Goal: Task Accomplishment & Management: Use online tool/utility

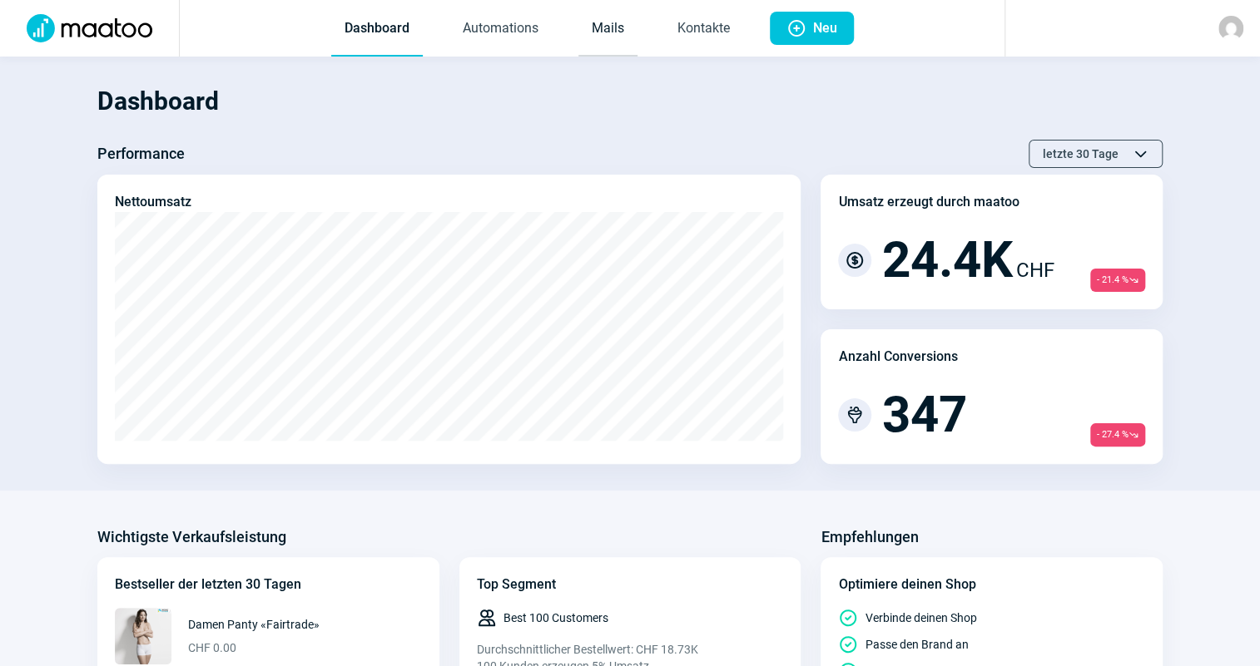
click at [598, 49] on link "Mails" at bounding box center [607, 29] width 59 height 55
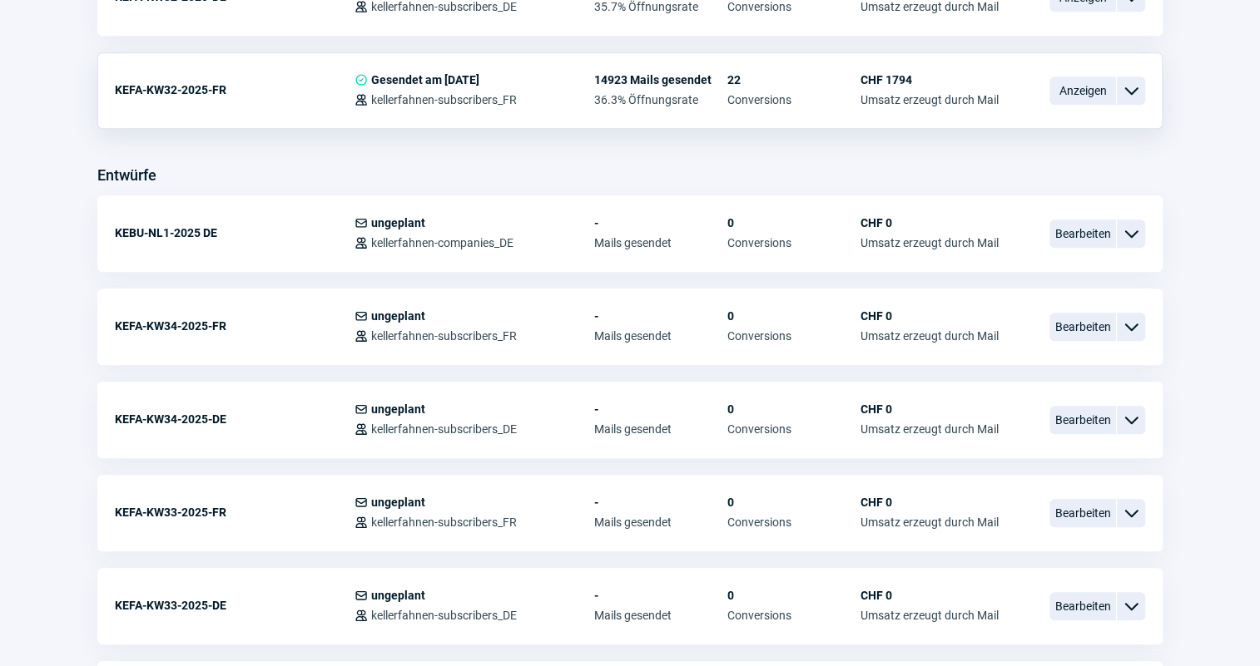
scroll to position [605, 0]
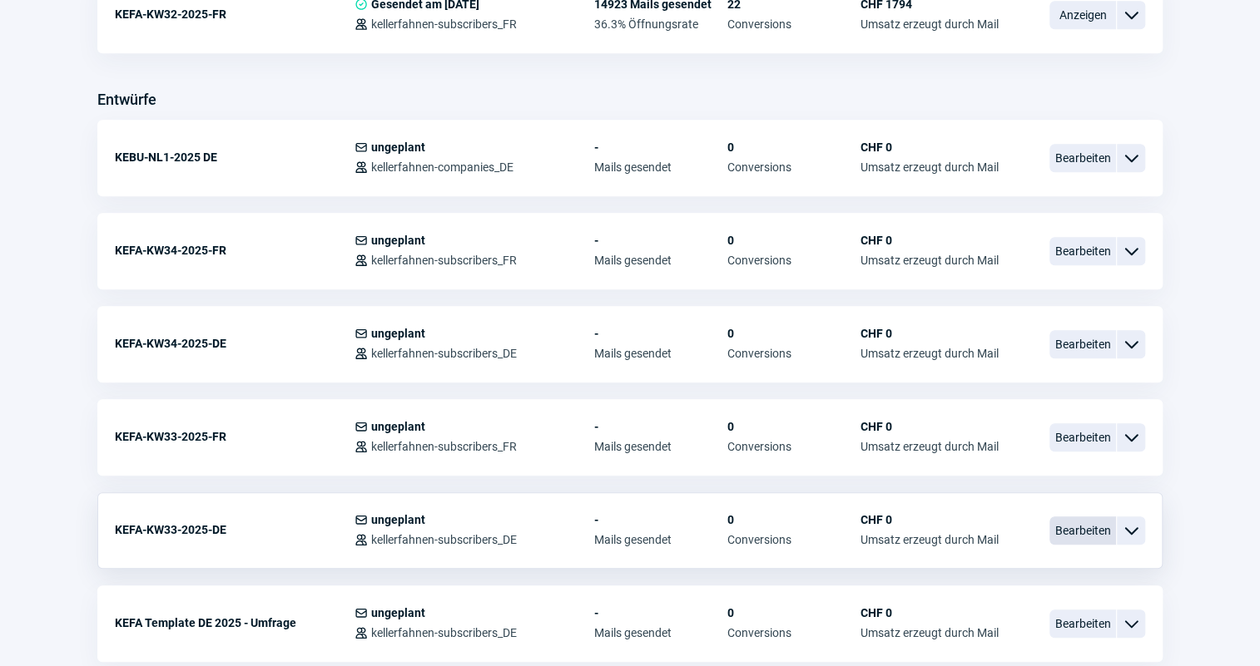
click at [1059, 522] on span "Bearbeiten" at bounding box center [1082, 531] width 67 height 28
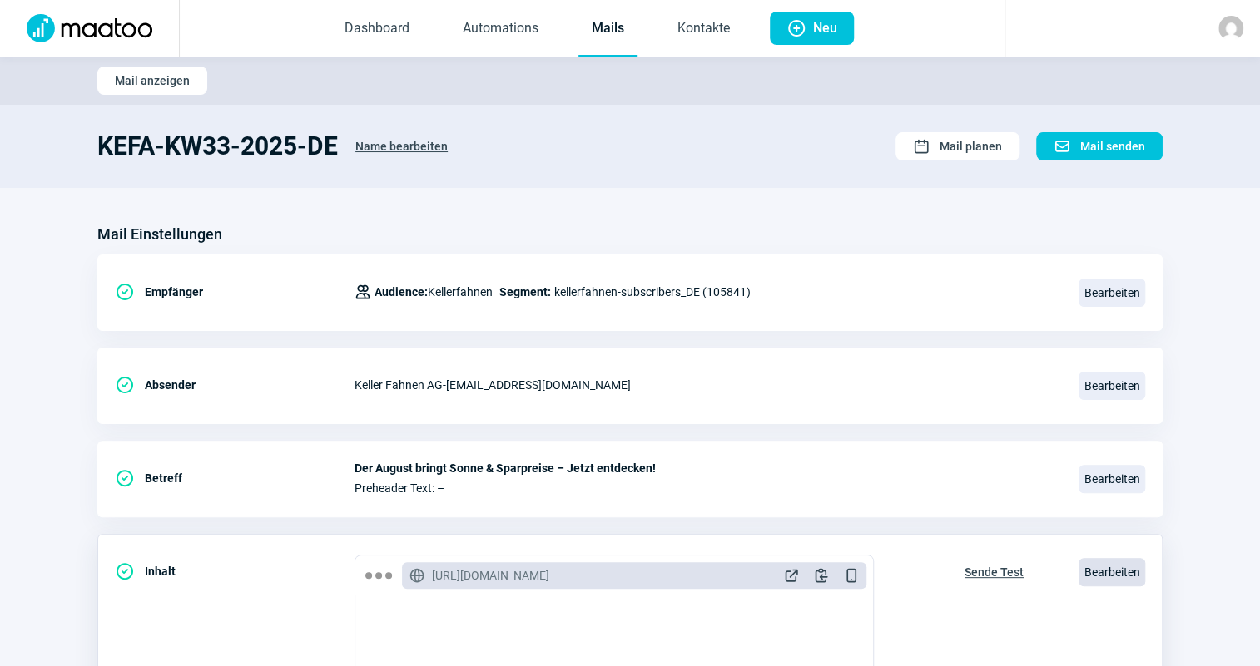
click at [1115, 567] on span "Bearbeiten" at bounding box center [1111, 572] width 67 height 28
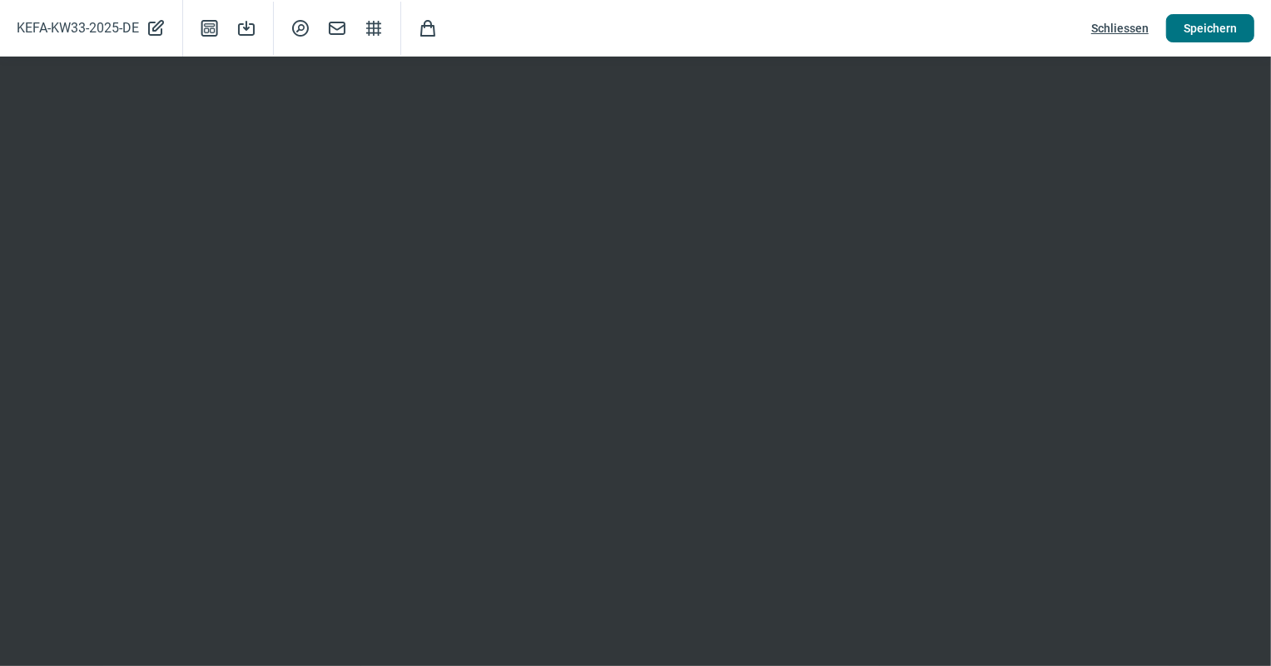
click at [1206, 17] on span "Speichern" at bounding box center [1209, 28] width 53 height 27
click at [1095, 29] on span "Schliessen" at bounding box center [1119, 28] width 57 height 27
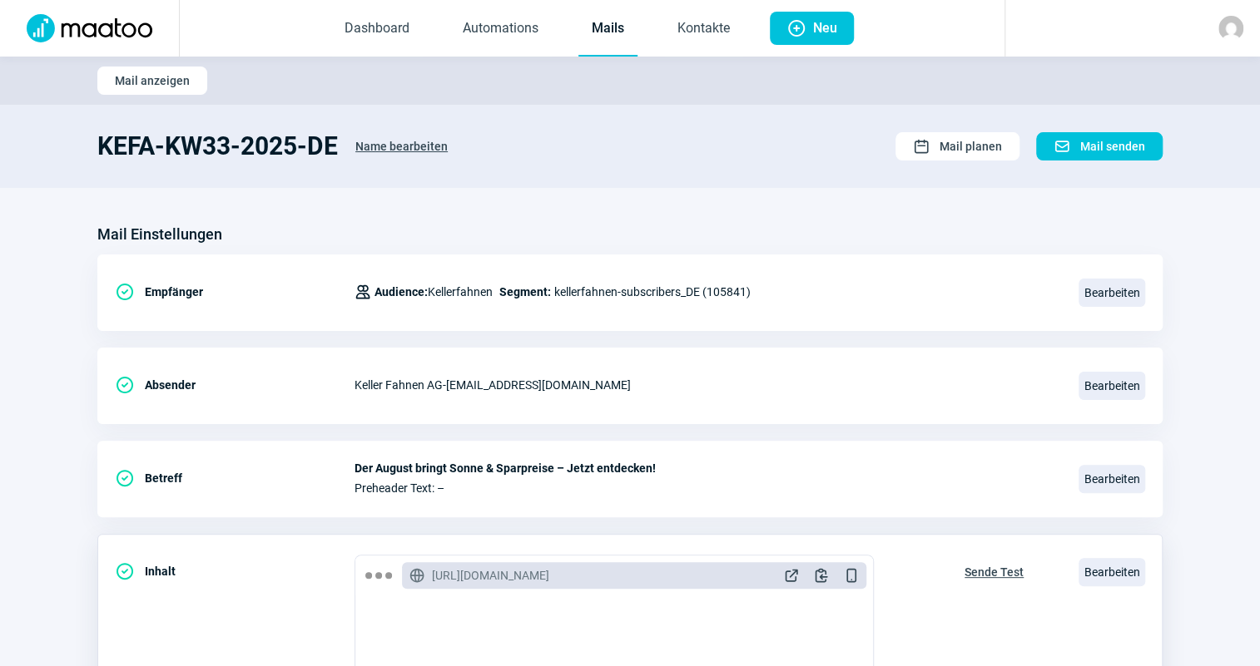
click at [1014, 564] on span "Sende Test" at bounding box center [993, 572] width 59 height 27
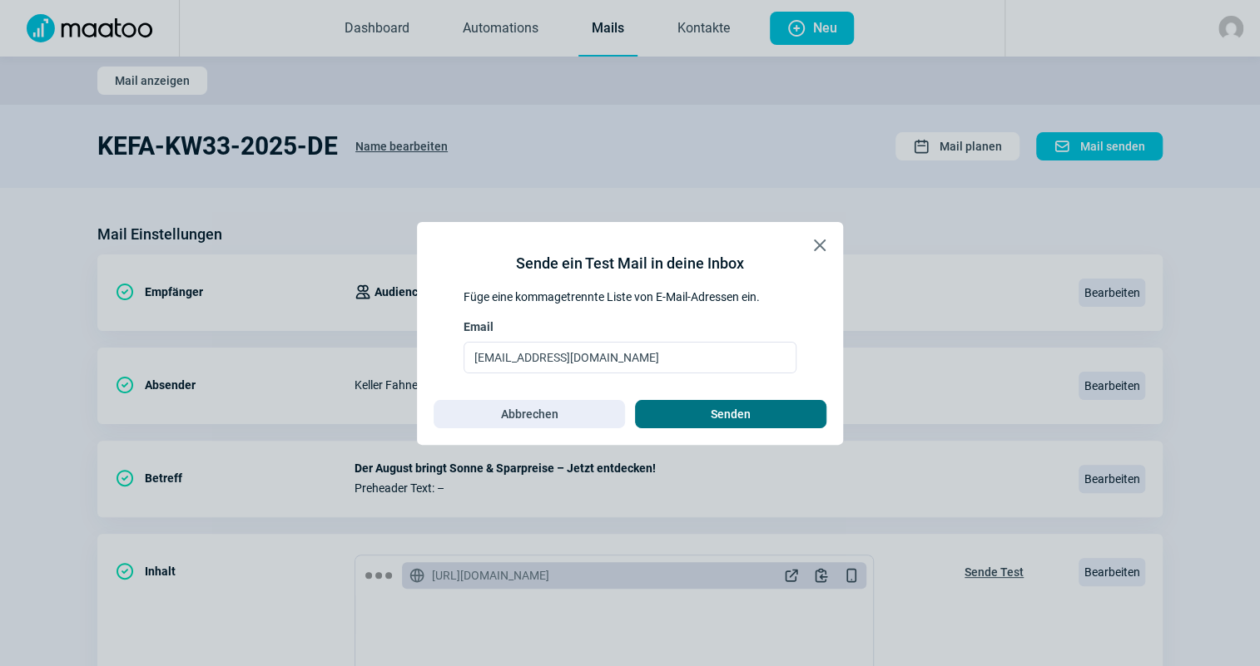
click at [807, 405] on span "Senden" at bounding box center [730, 414] width 156 height 27
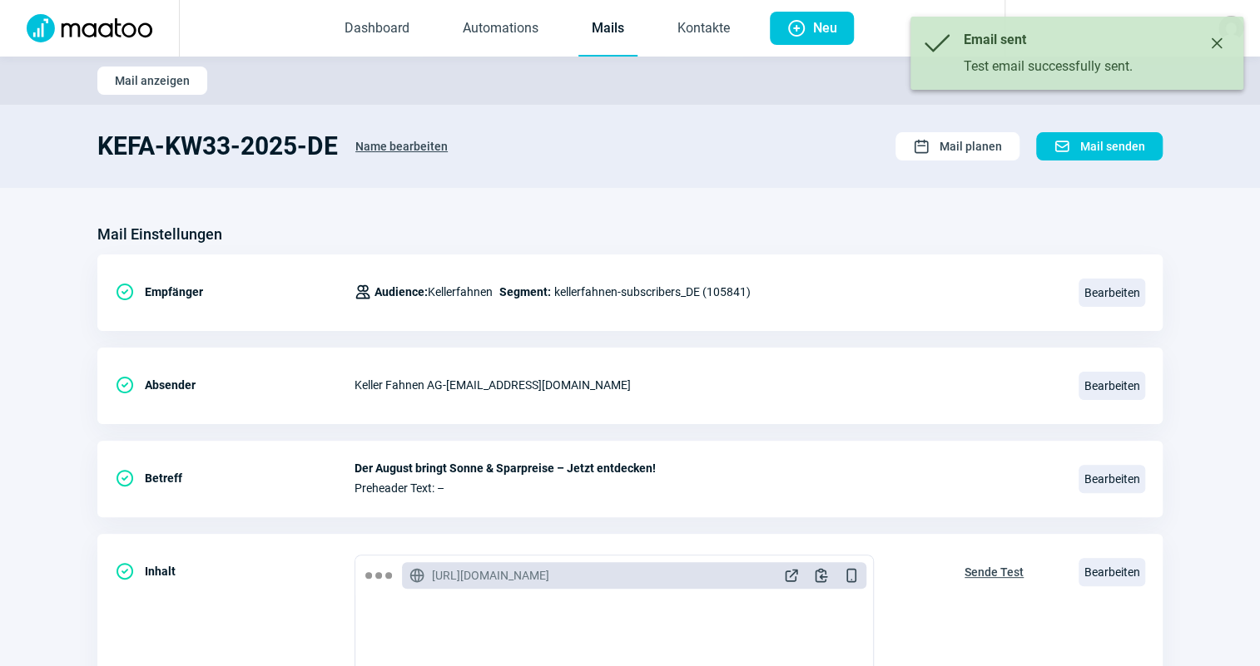
click at [619, 27] on link "Mails" at bounding box center [607, 29] width 59 height 55
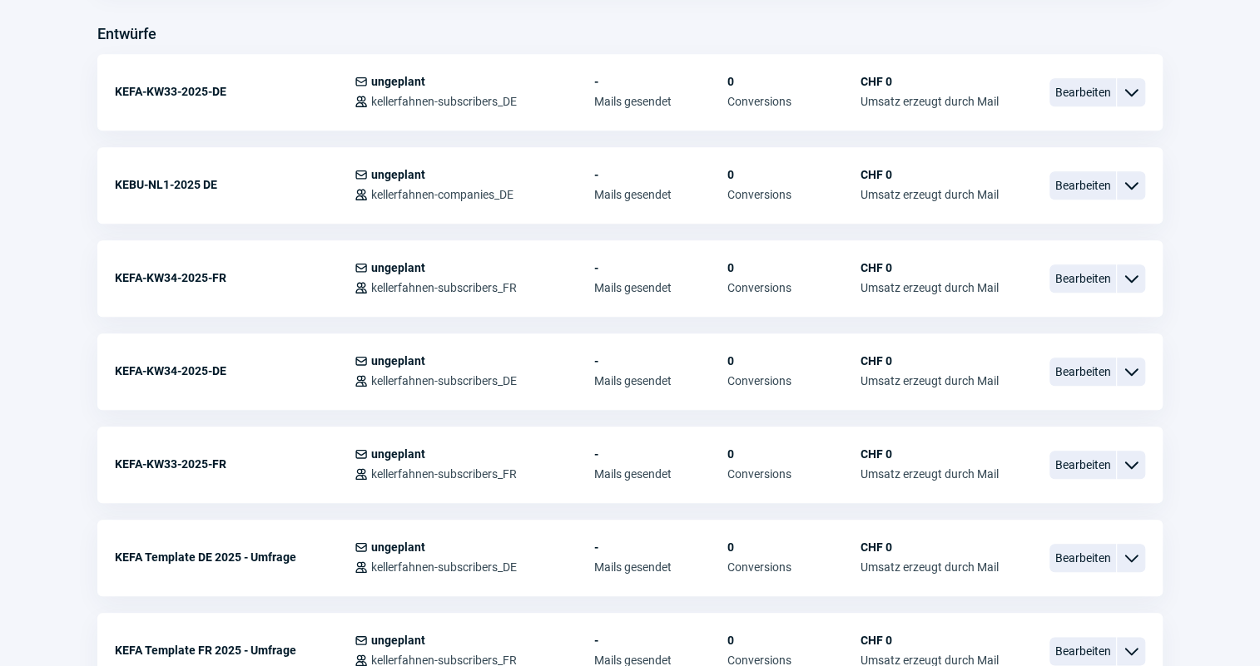
scroll to position [681, 0]
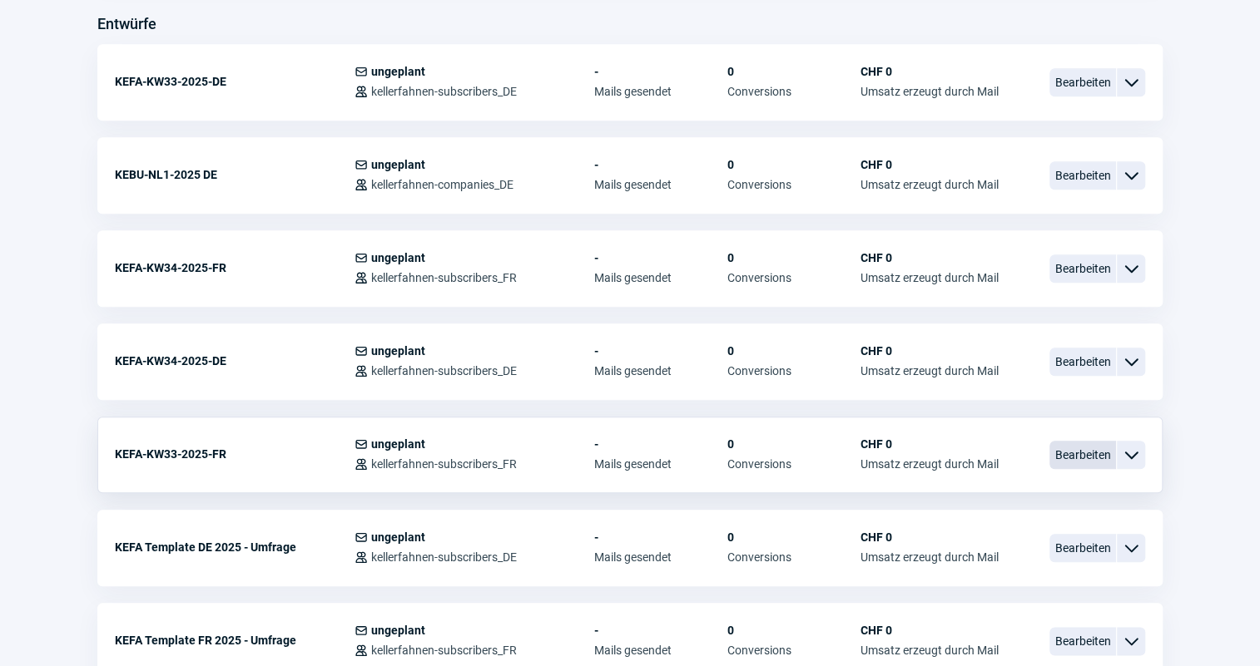
click at [1087, 449] on span "Bearbeiten" at bounding box center [1082, 455] width 67 height 28
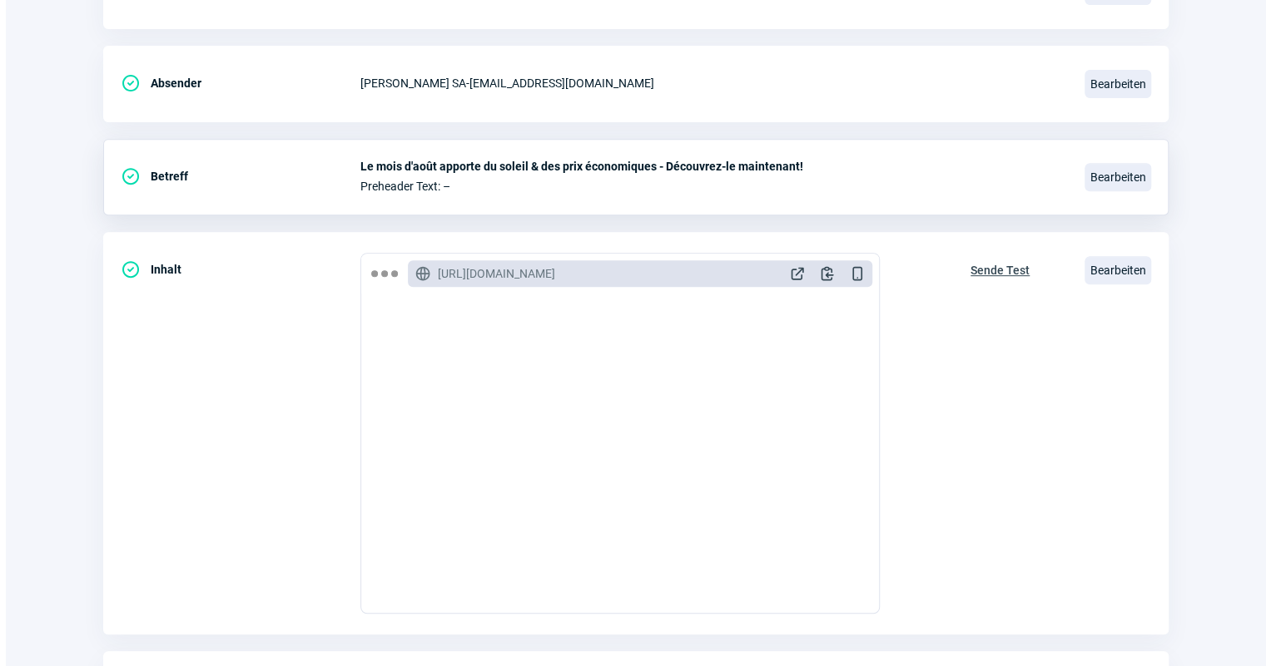
scroll to position [411, 0]
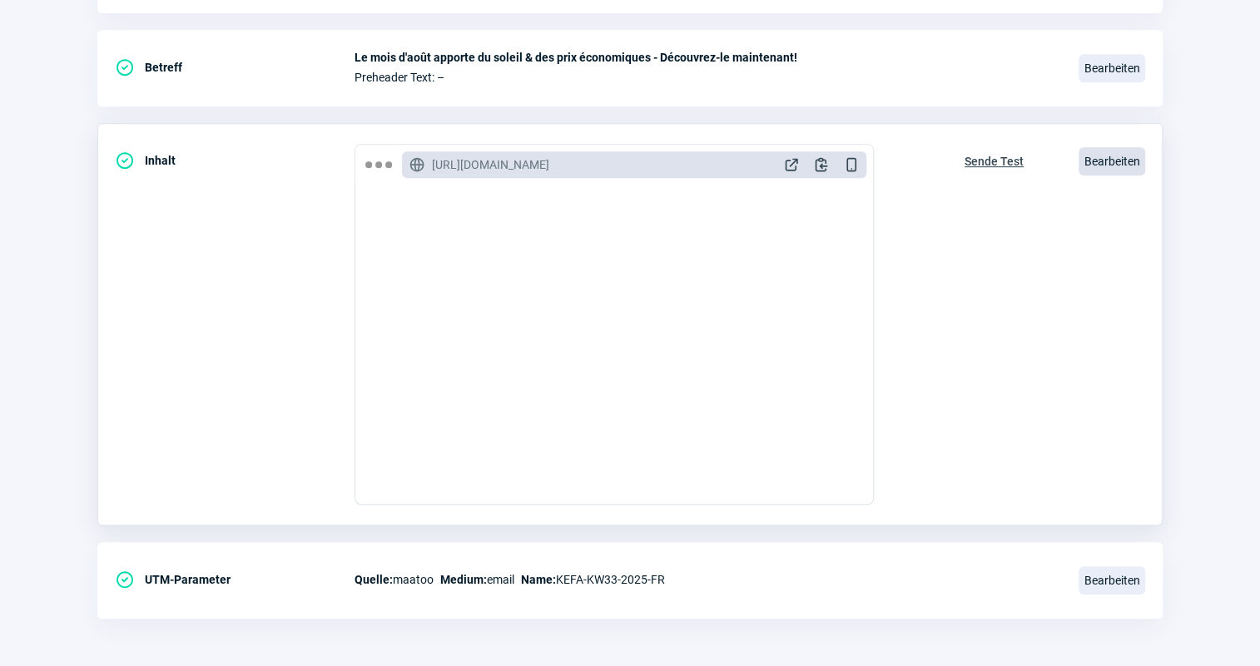
click at [1135, 151] on span "Bearbeiten" at bounding box center [1111, 161] width 67 height 28
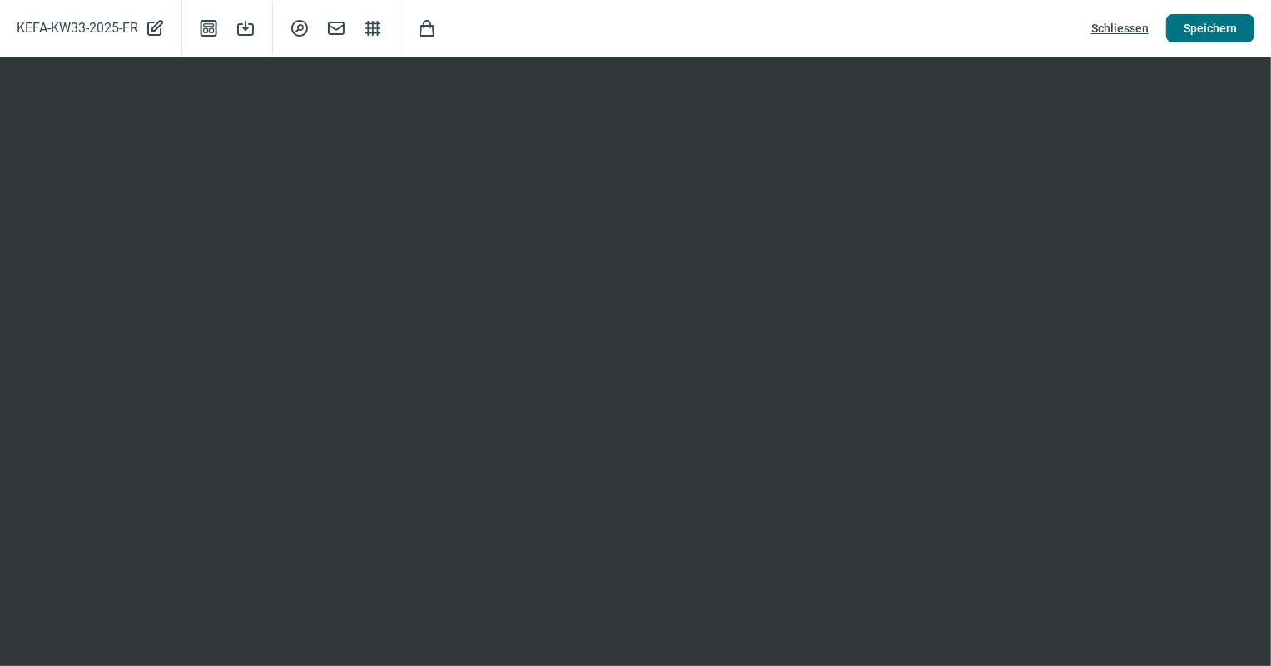
click at [1239, 27] on button "Speichern" at bounding box center [1210, 28] width 88 height 28
click at [1113, 27] on span "Schliessen" at bounding box center [1119, 28] width 57 height 27
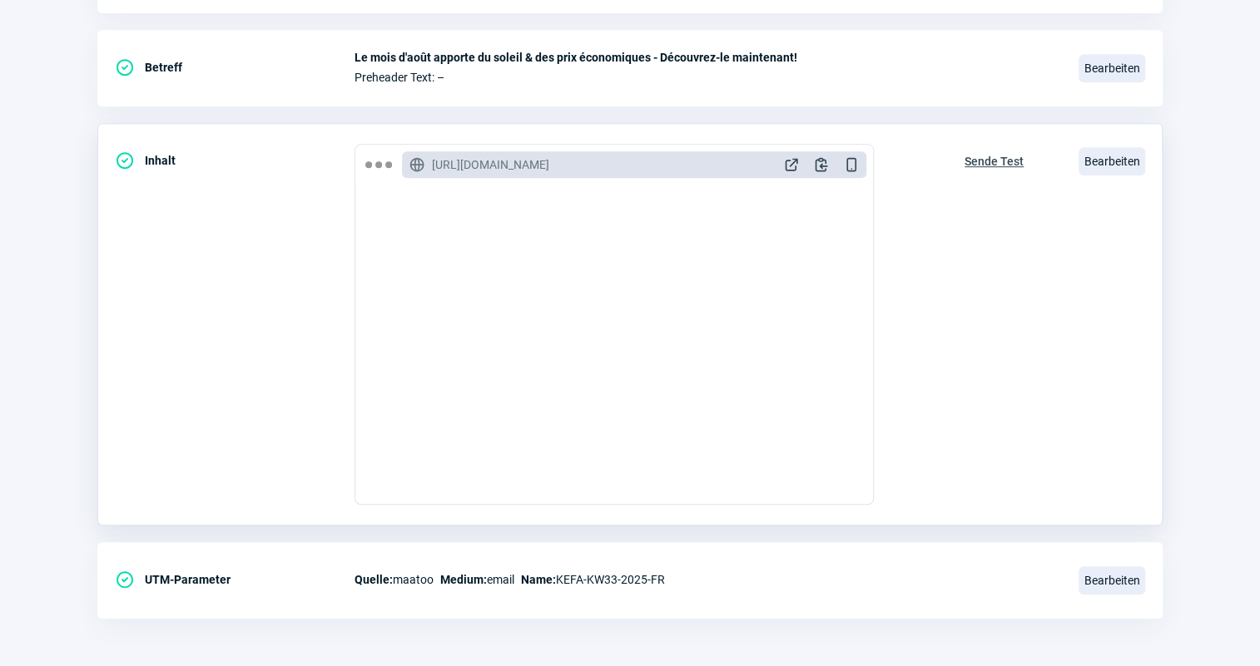
click at [1008, 158] on span "Sende Test" at bounding box center [993, 161] width 59 height 27
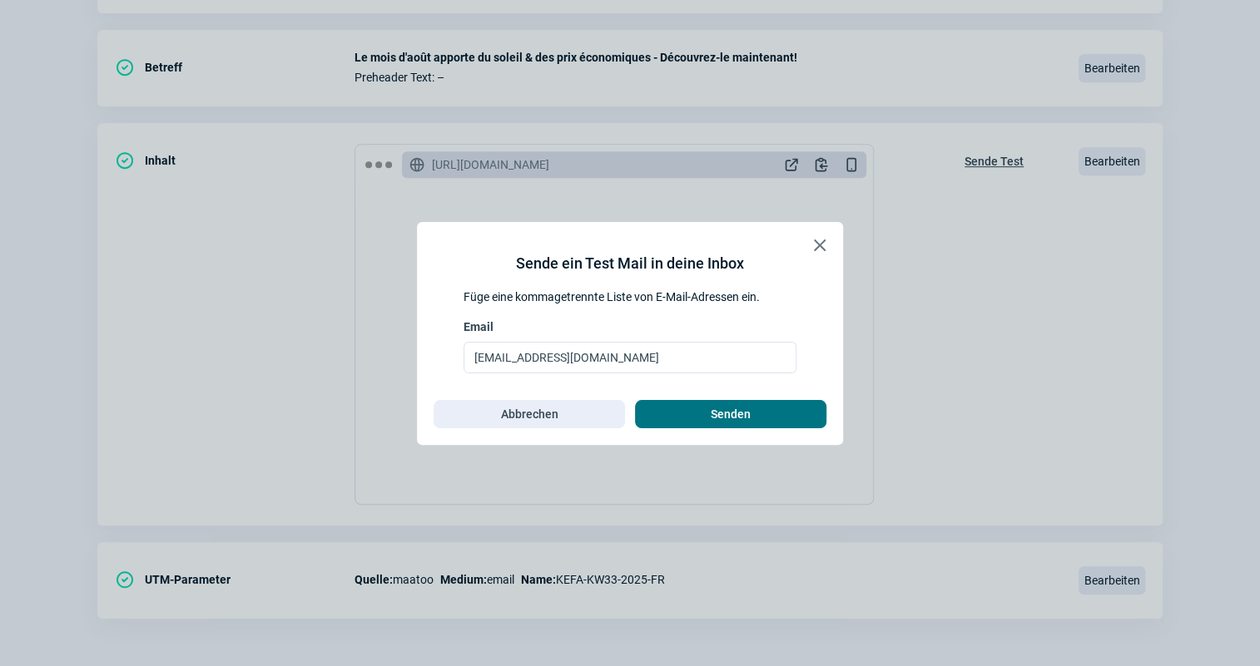
click at [782, 405] on span "Senden" at bounding box center [730, 414] width 156 height 27
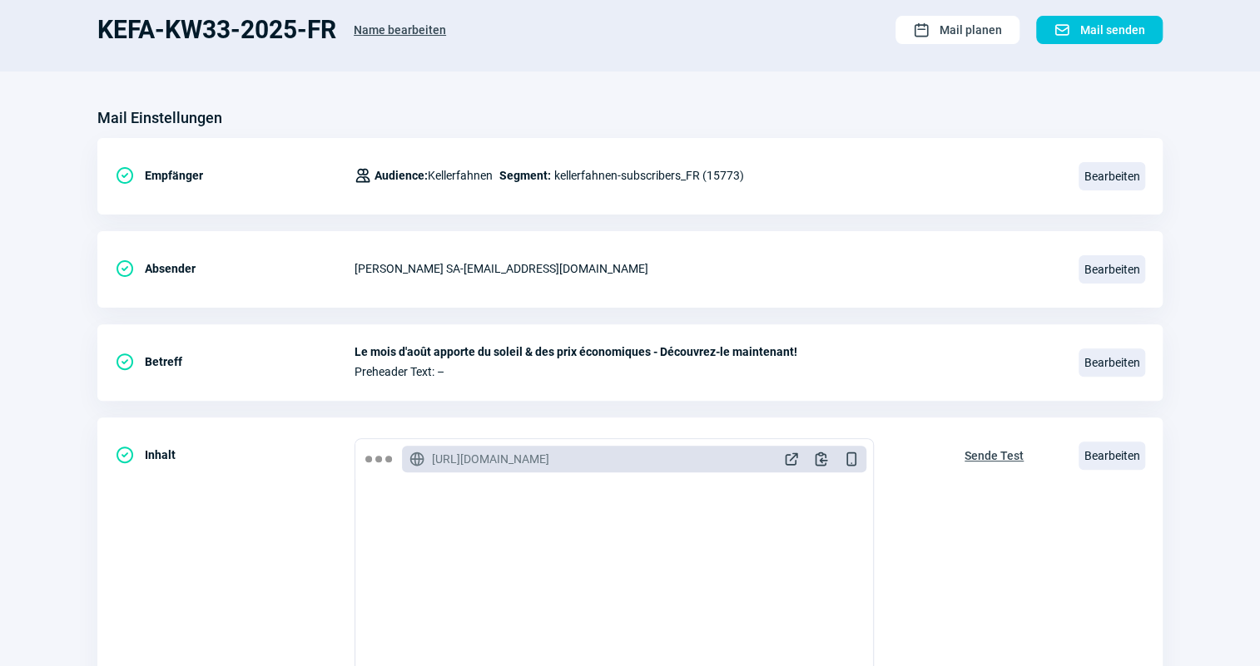
scroll to position [0, 0]
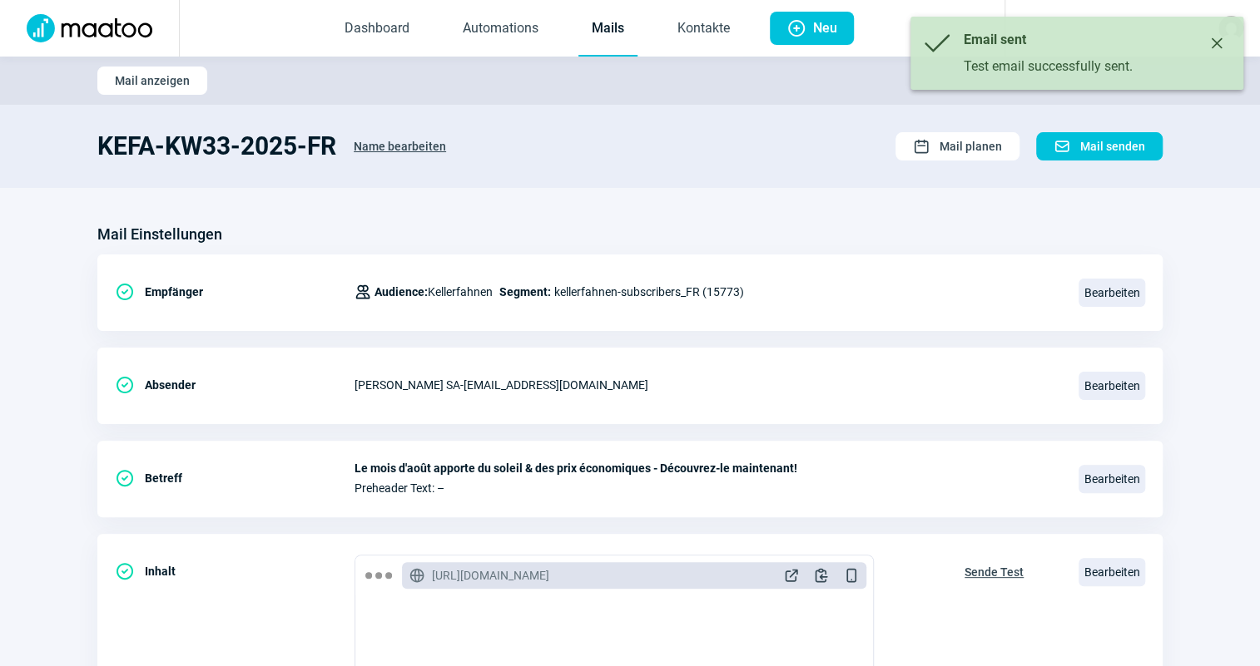
click at [628, 30] on link "Mails" at bounding box center [607, 29] width 59 height 55
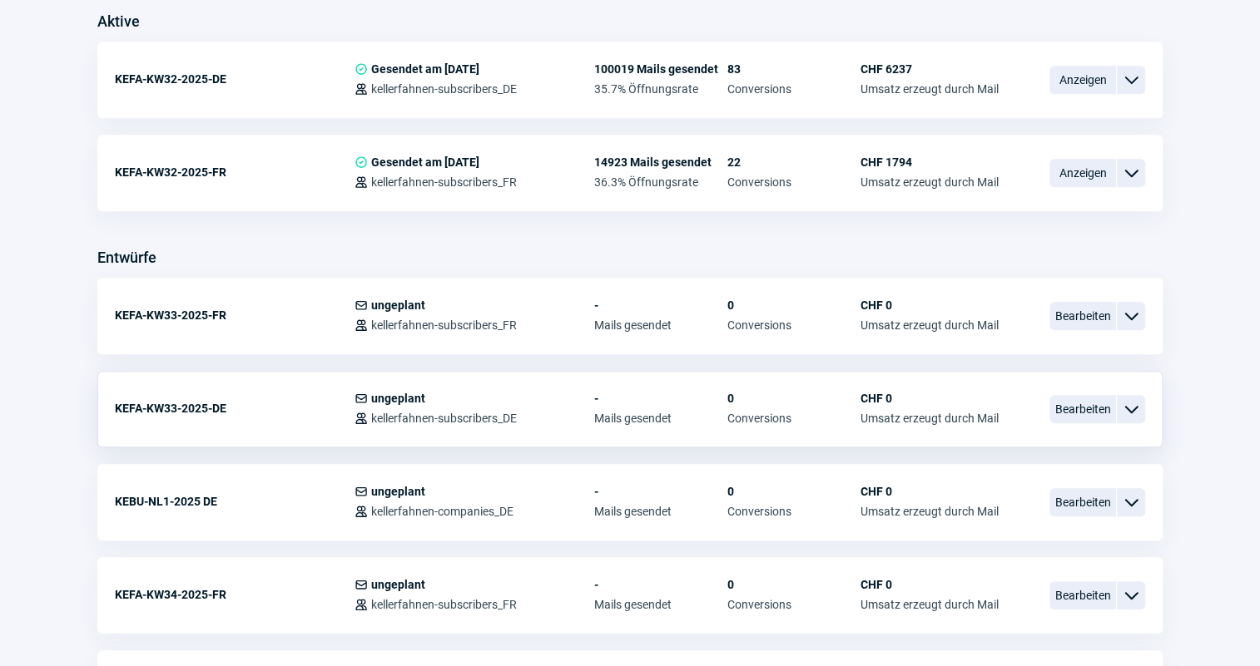
scroll to position [453, 0]
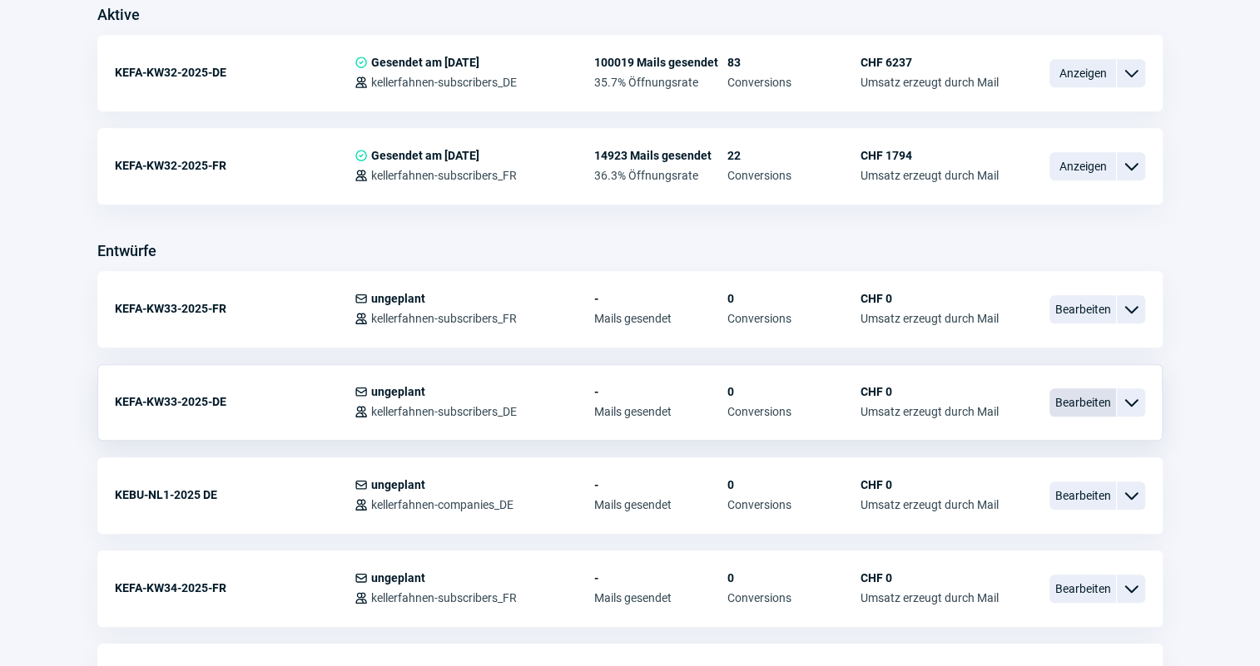
click at [1085, 399] on span "Bearbeiten" at bounding box center [1082, 403] width 67 height 28
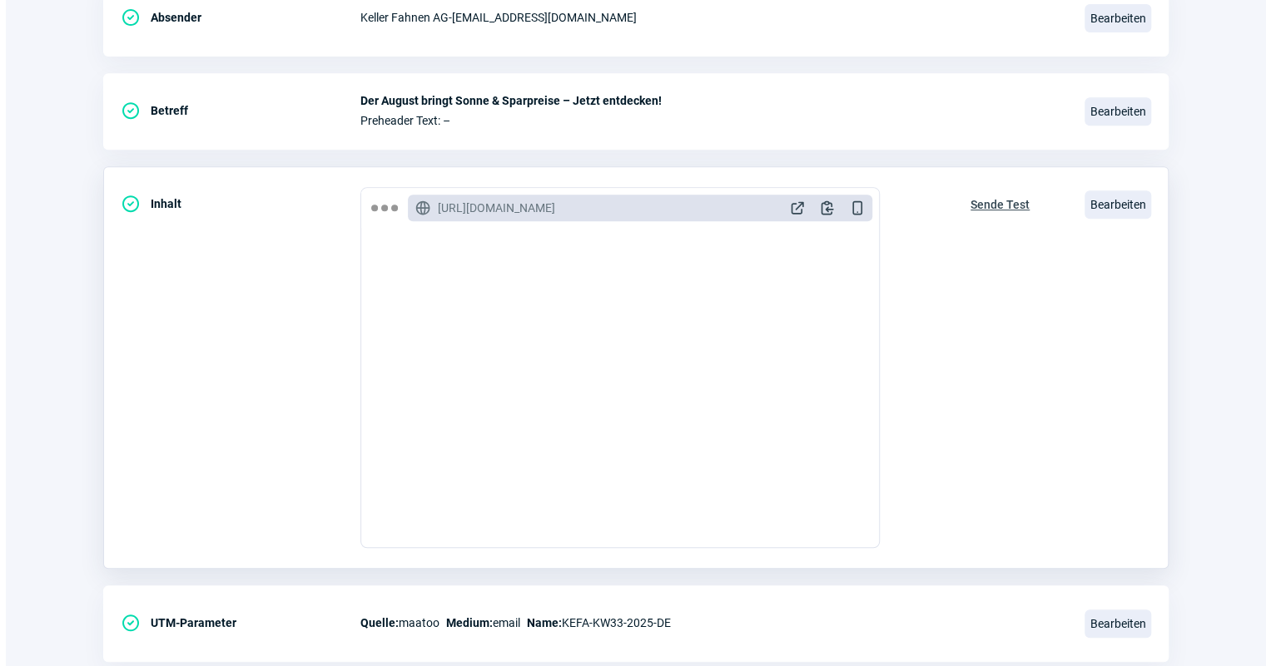
scroll to position [378, 0]
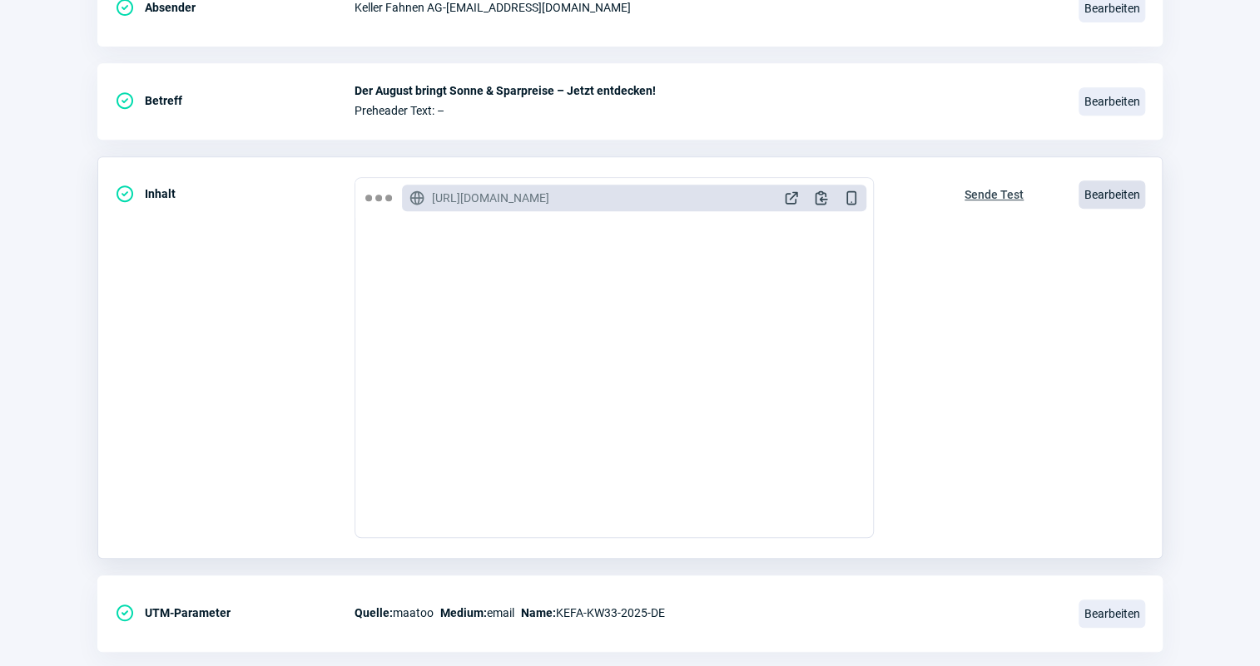
click at [1119, 188] on span "Bearbeiten" at bounding box center [1111, 195] width 67 height 28
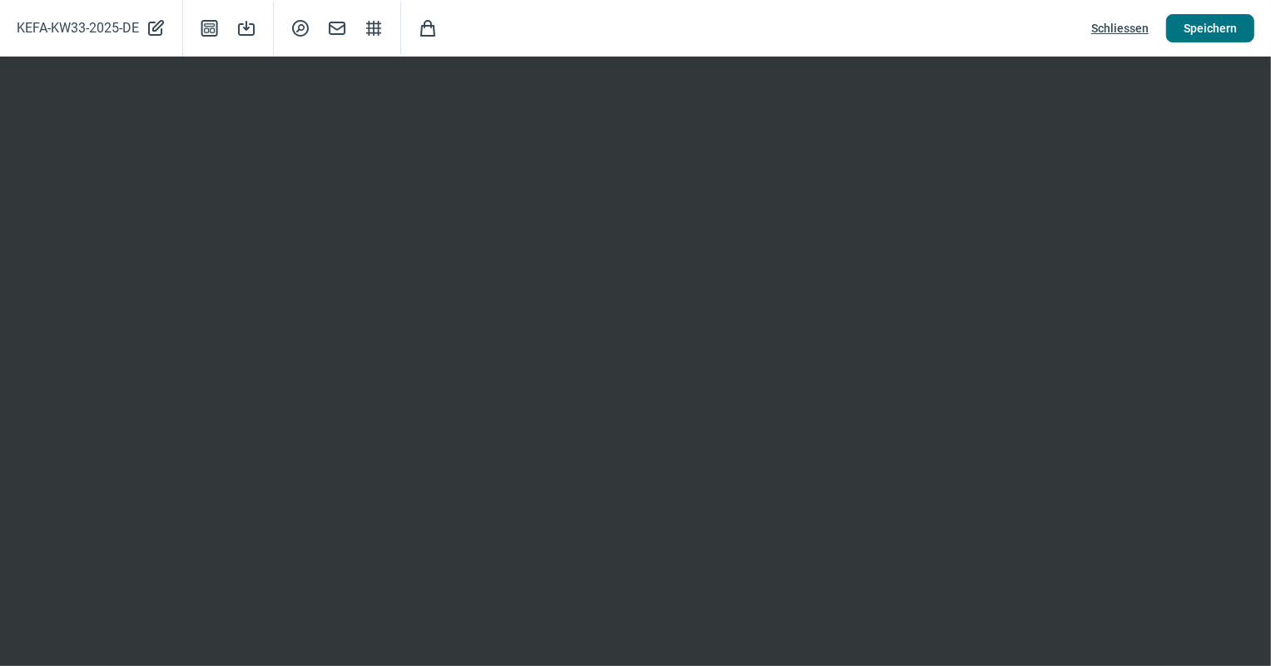
click at [1240, 22] on button "Speichern" at bounding box center [1210, 28] width 88 height 28
click at [1115, 25] on span "Schliessen" at bounding box center [1119, 28] width 57 height 27
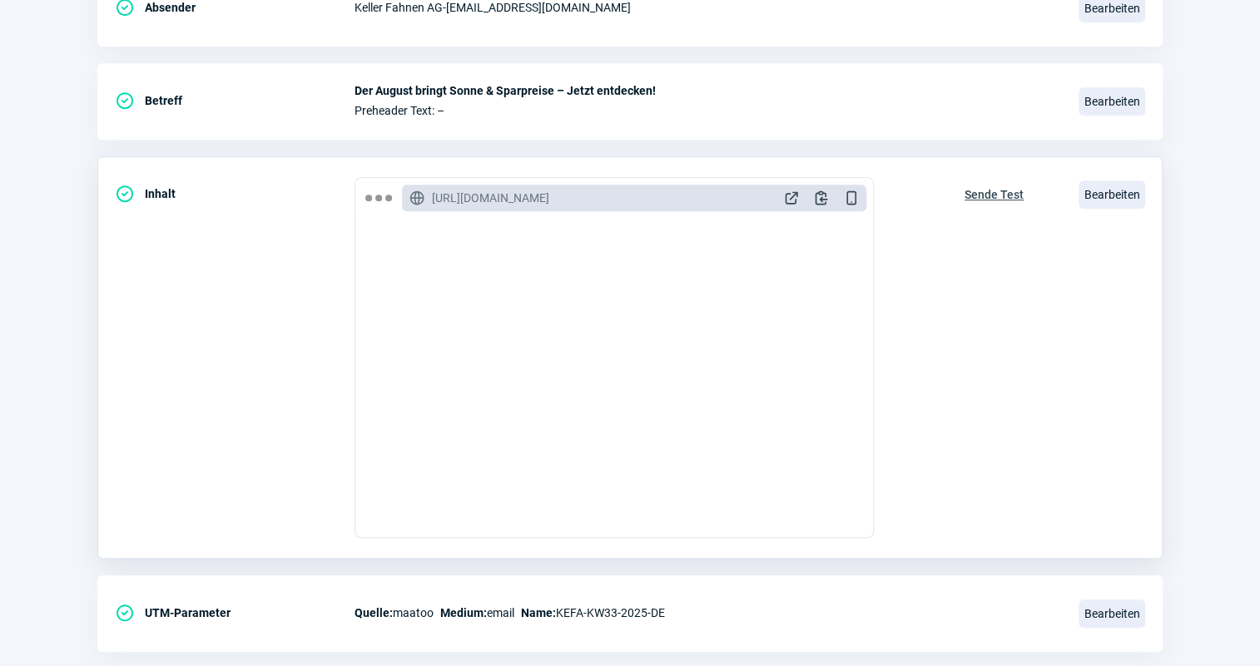
click at [1003, 188] on span "Sende Test" at bounding box center [993, 194] width 59 height 27
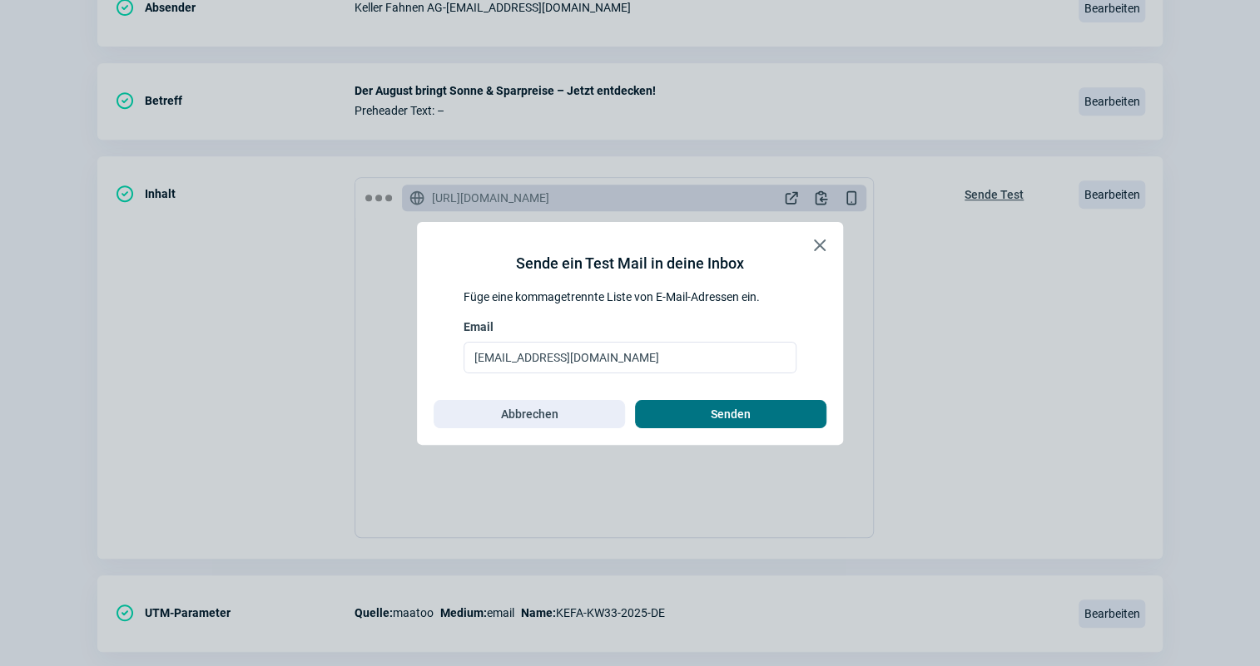
click at [784, 408] on span "Senden" at bounding box center [730, 414] width 156 height 27
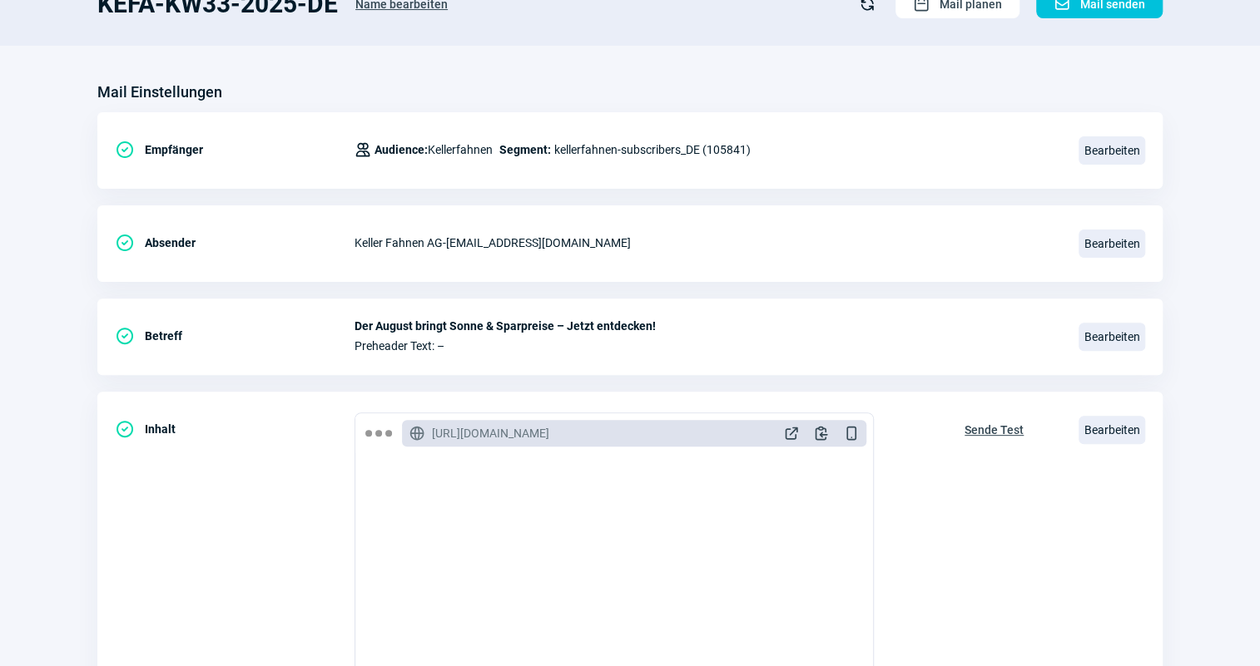
scroll to position [0, 0]
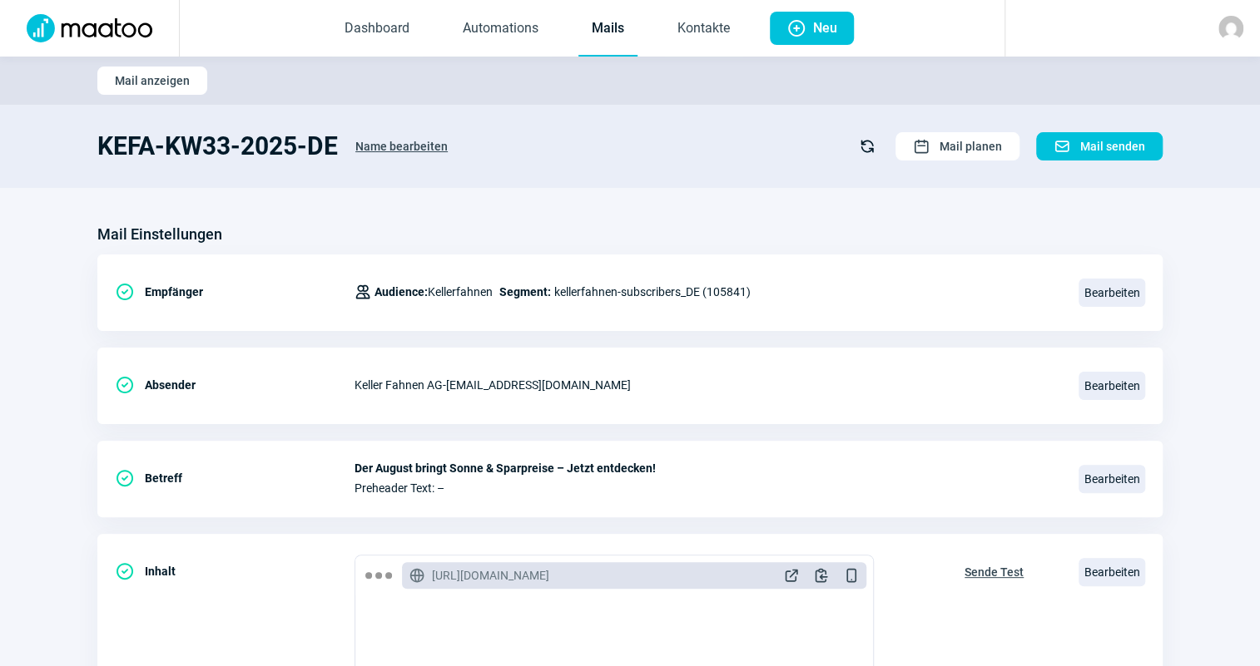
drag, startPoint x: 624, startPoint y: 31, endPoint x: 1214, endPoint y: 22, distance: 590.0
click at [623, 32] on link "Mails" at bounding box center [607, 29] width 59 height 55
